Goal: Task Accomplishment & Management: Manage account settings

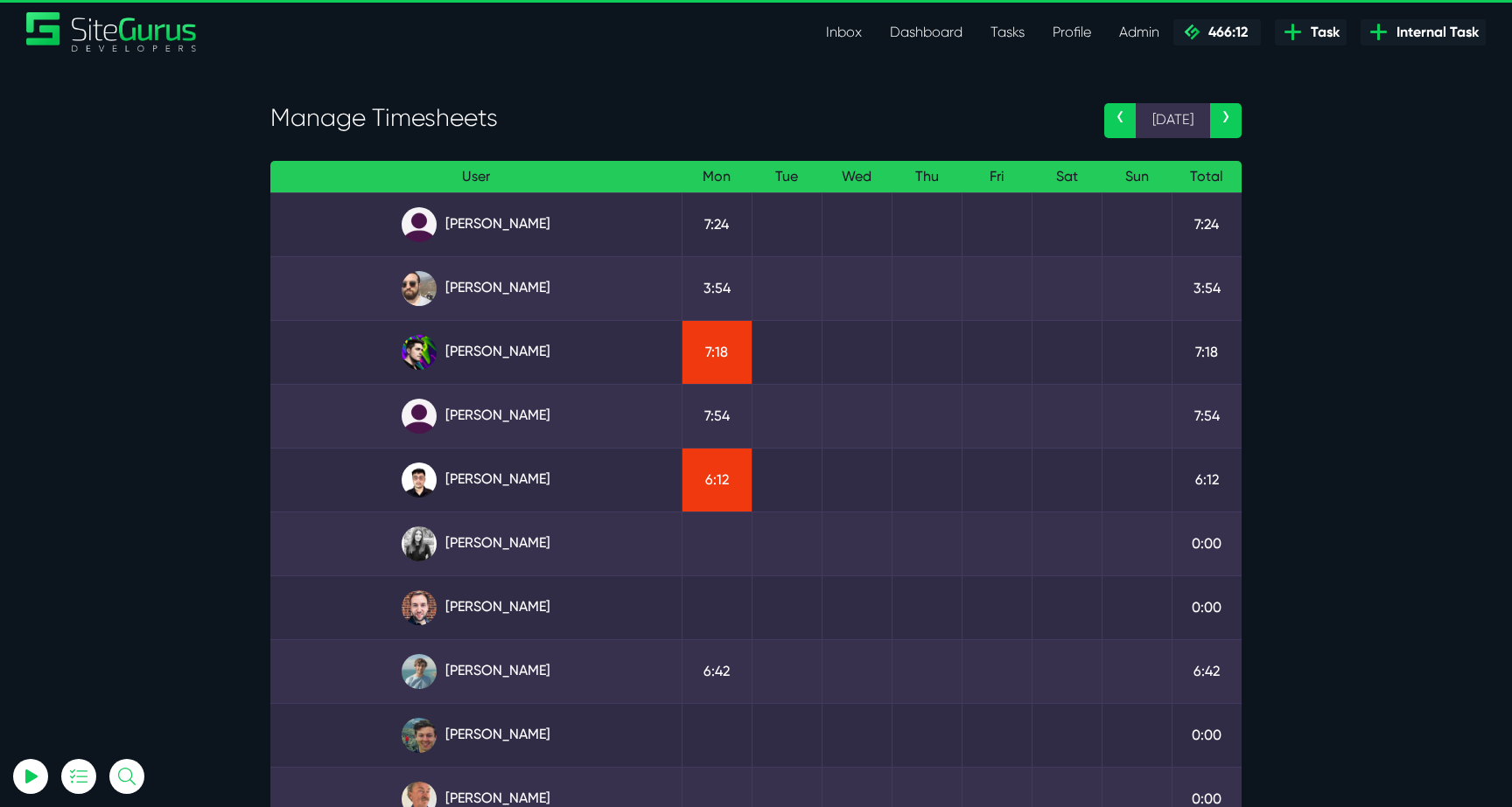
select select "0"
click at [524, 363] on link "[PERSON_NAME] ⏱️" at bounding box center [476, 352] width 383 height 35
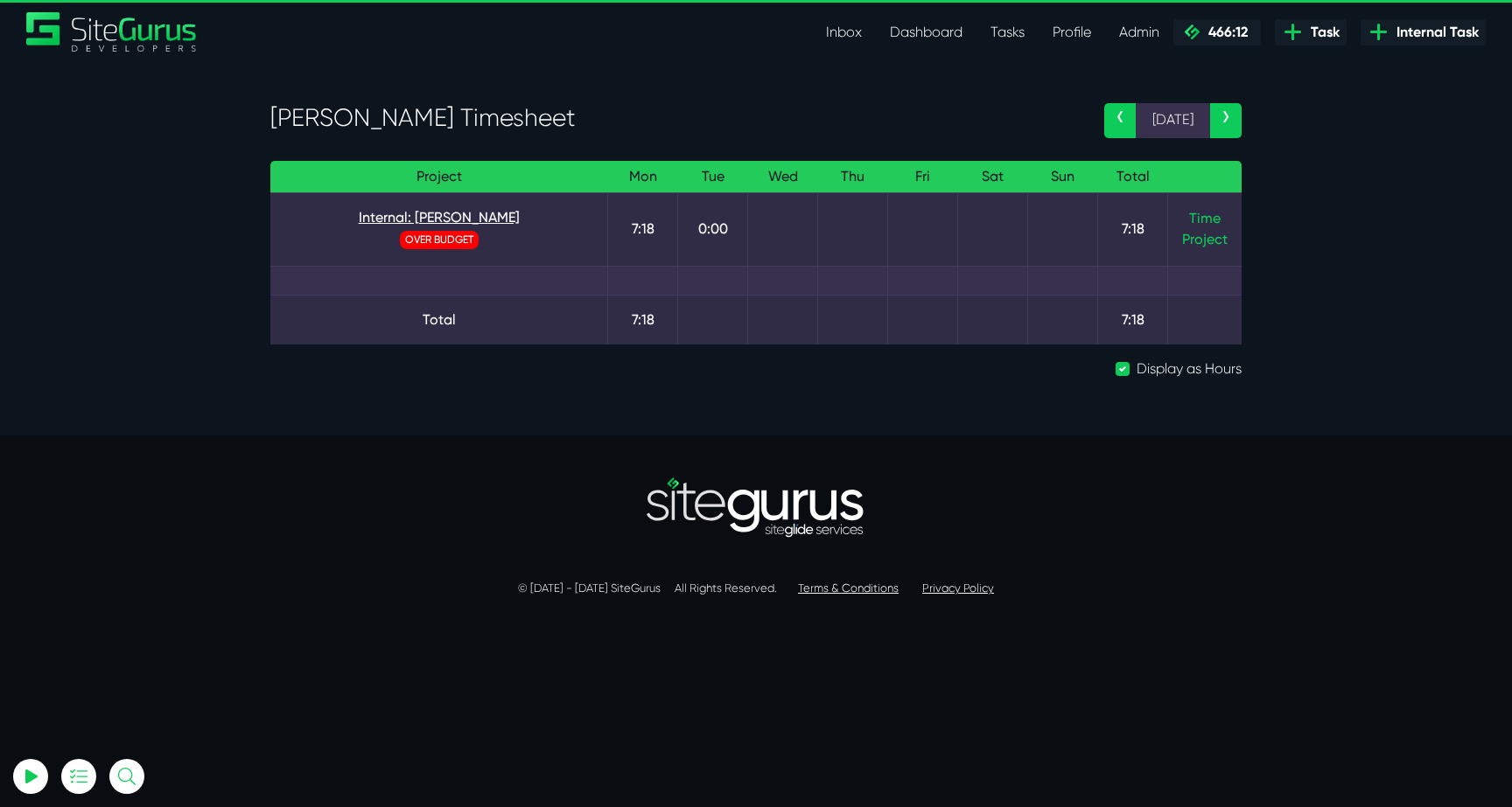
click at [446, 213] on link "Internal: Josh ⏱️" at bounding box center [439, 217] width 309 height 21
